Goal: Obtain resource: Obtain resource

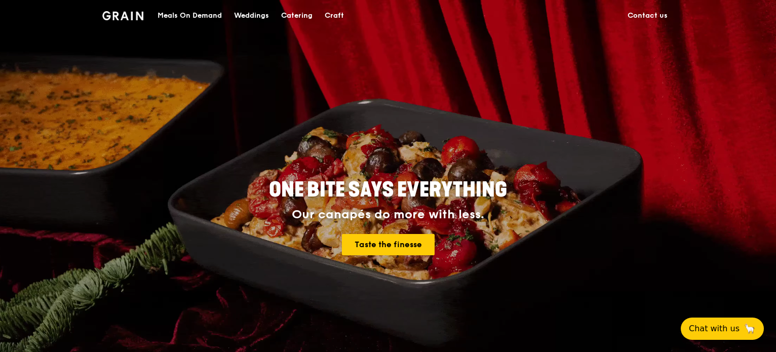
click at [288, 16] on div "Catering" at bounding box center [296, 16] width 31 height 30
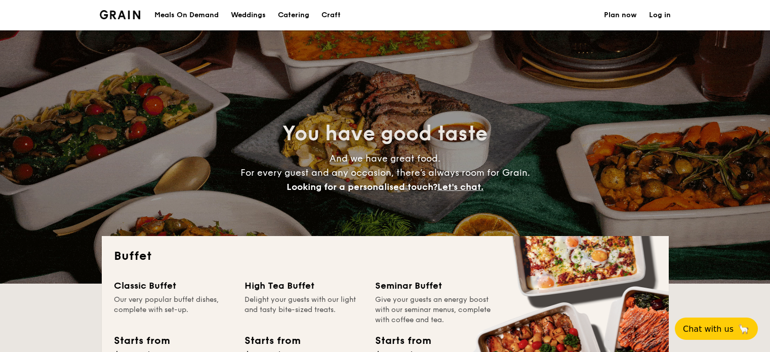
select select
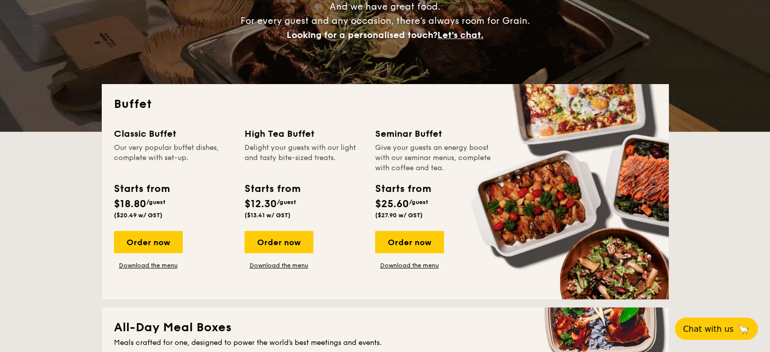
scroll to position [152, 0]
click at [399, 265] on link "Download the menu" at bounding box center [409, 265] width 69 height 8
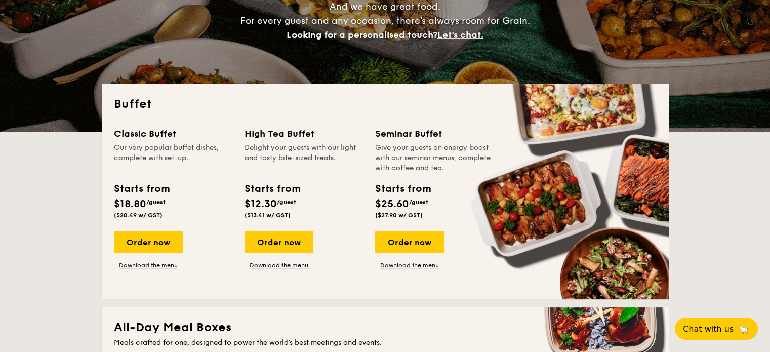
click at [147, 271] on div "Classic Buffet Our very popular buffet dishes, complete with set-up. Starts fro…" at bounding box center [385, 207] width 543 height 161
click at [149, 267] on link "Download the menu" at bounding box center [148, 265] width 69 height 8
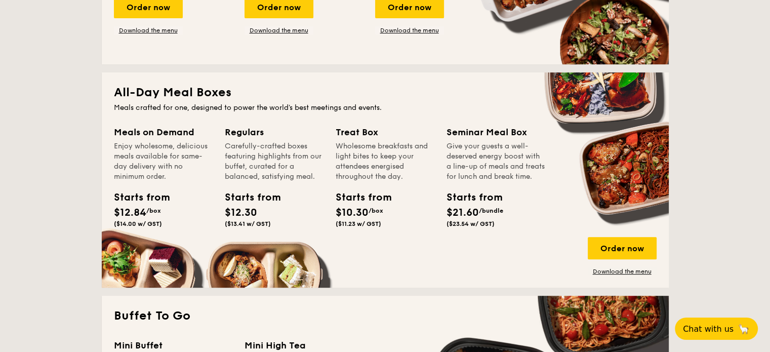
scroll to position [354, 0]
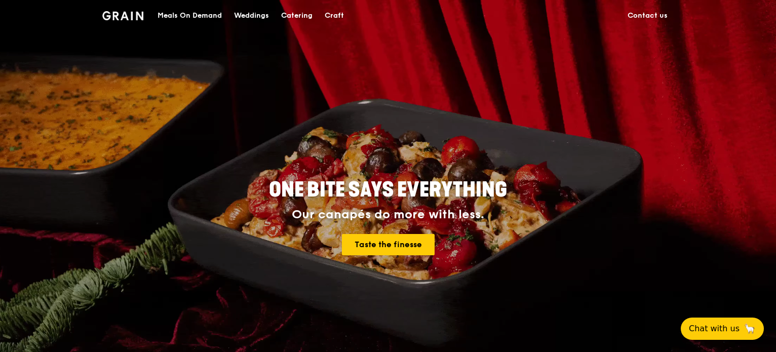
click at [297, 14] on div "Catering" at bounding box center [296, 16] width 31 height 30
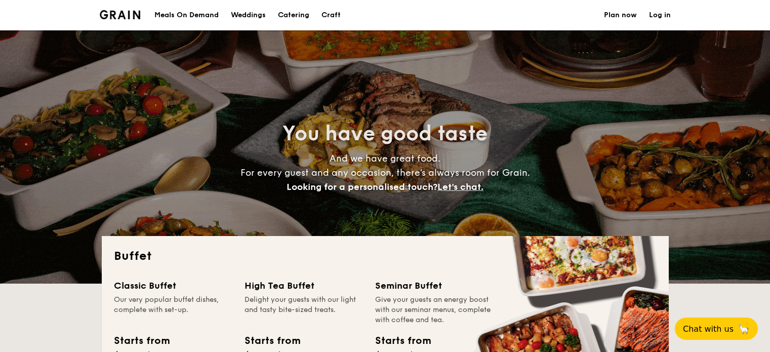
select select
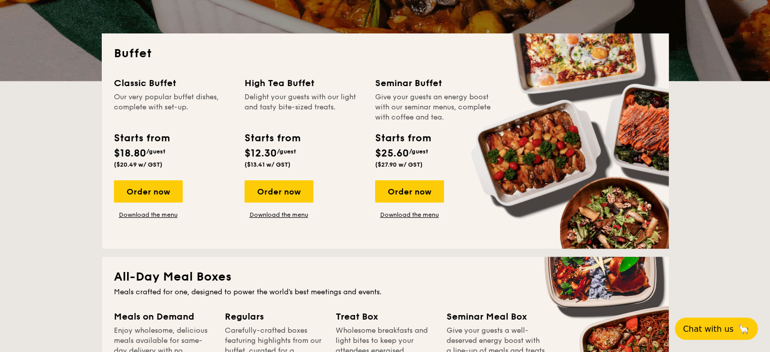
scroll to position [203, 0]
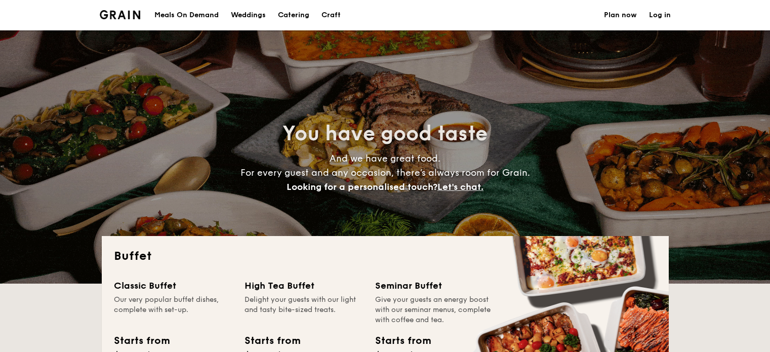
select select
